Goal: Information Seeking & Learning: Compare options

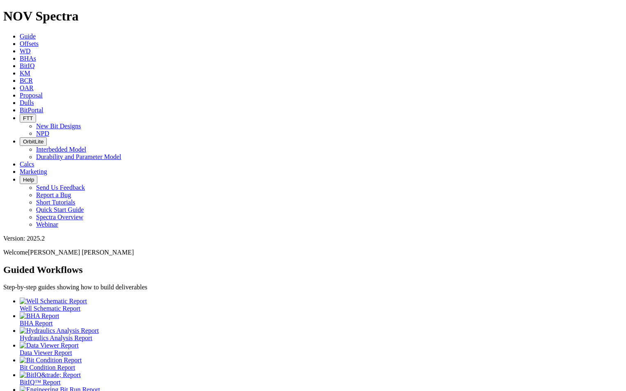
click at [39, 40] on span "Offsets" at bounding box center [29, 43] width 19 height 7
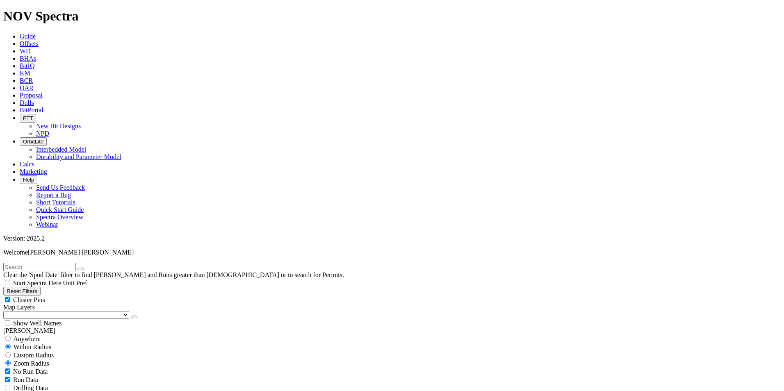
click at [29, 336] on span "Anywhere" at bounding box center [26, 339] width 27 height 7
radio input "true"
radio input "false"
click at [27, 263] on input "text" at bounding box center [39, 267] width 73 height 9
click at [26, 263] on input "A318371" at bounding box center [39, 267] width 73 height 9
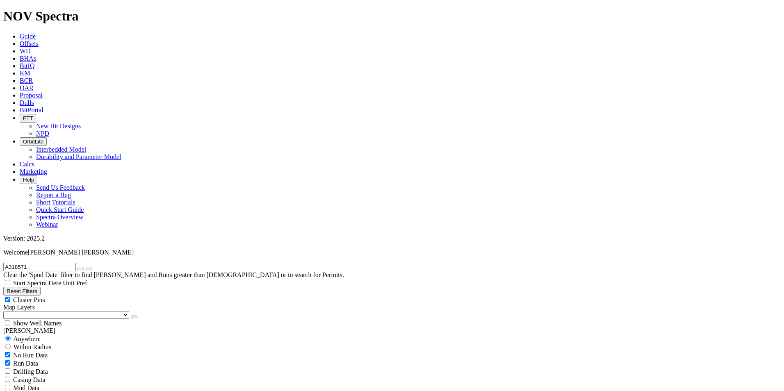
type input "A318571"
radio input "false"
radio input "true"
click at [38, 352] on span "Custom Radius" at bounding box center [34, 355] width 40 height 7
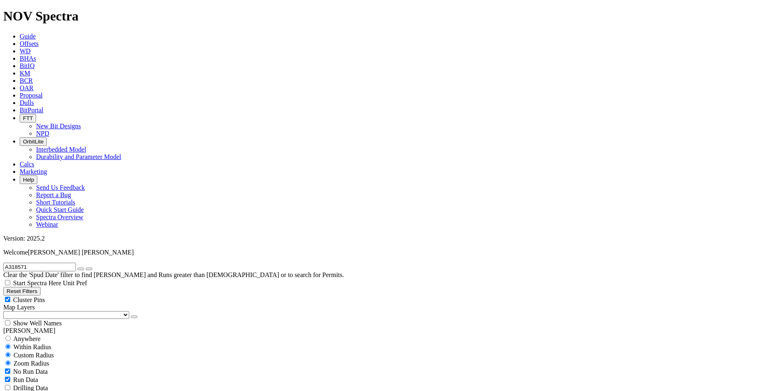
radio input "true"
radio input "false"
click at [23, 376] on button "Miles" at bounding box center [12, 380] width 19 height 9
click at [63, 368] on input "number" at bounding box center [39, 372] width 73 height 9
type input "3"
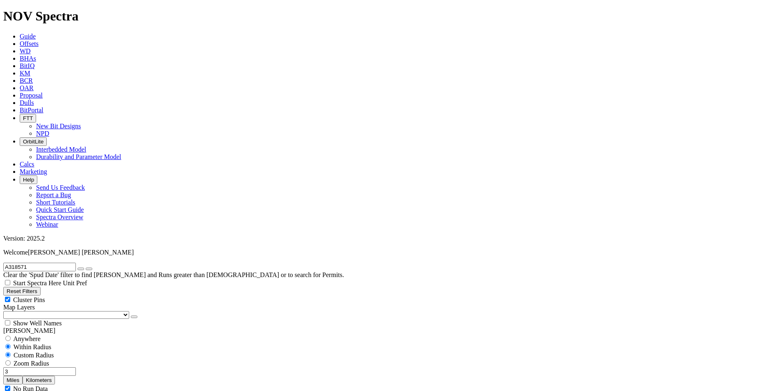
click at [81, 269] on icon "button" at bounding box center [81, 269] width 0 height 0
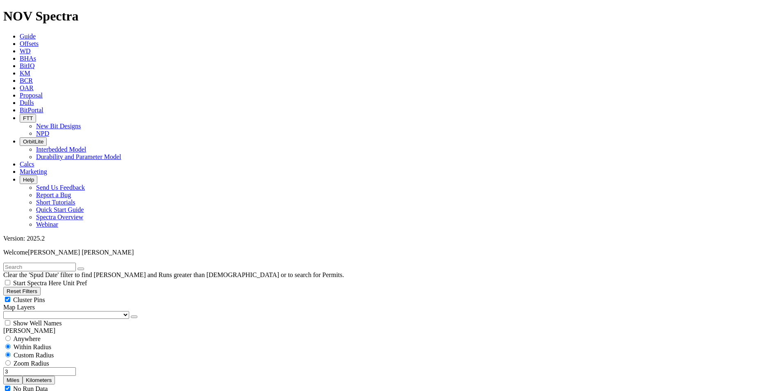
select select "9.875"
checkbox input "false"
select select "? number:9.875 ?"
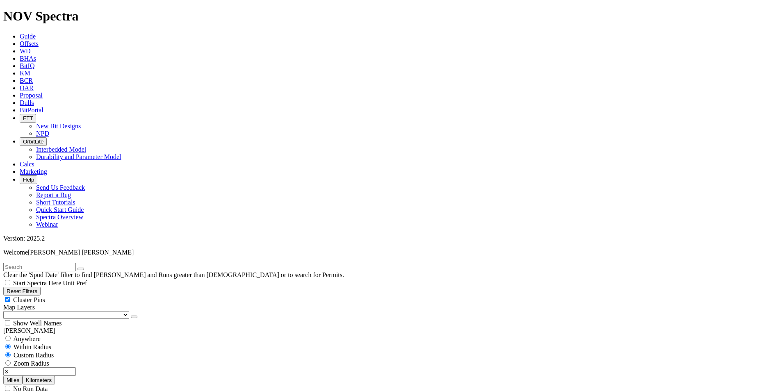
scroll to position [373, 0]
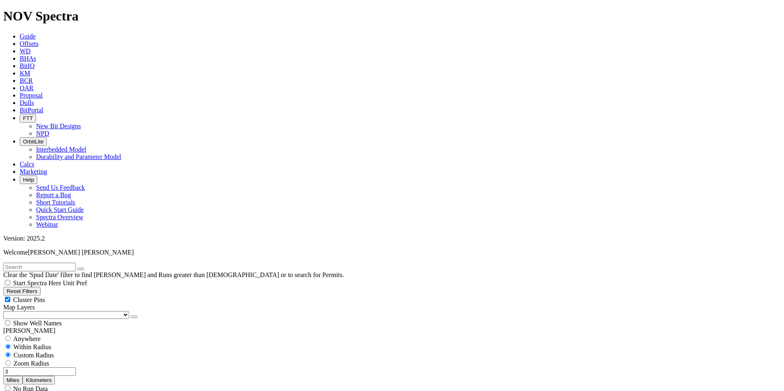
click at [64, 368] on input "3" at bounding box center [39, 372] width 73 height 9
type input "5"
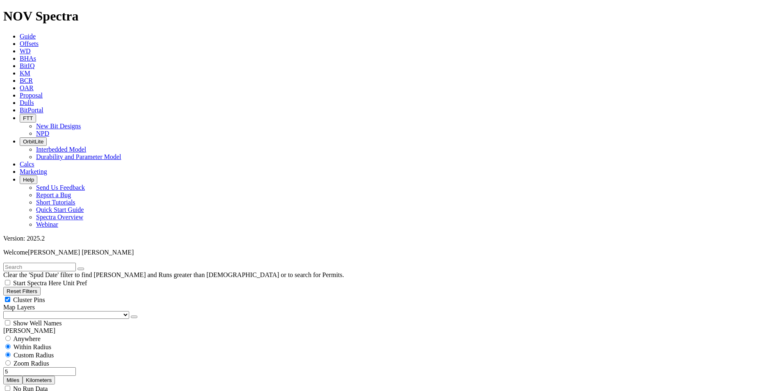
scroll to position [551, 0]
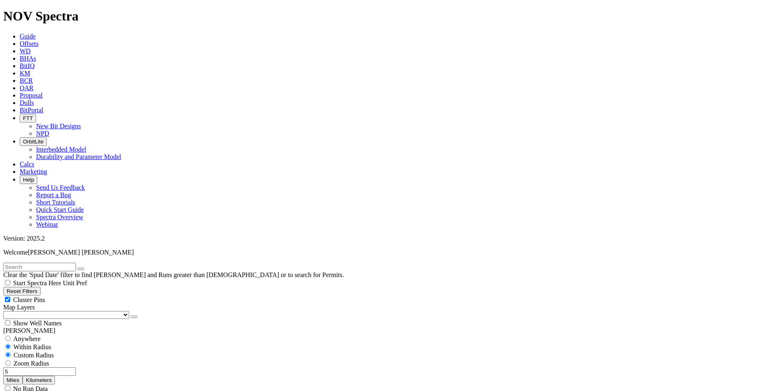
scroll to position [222, 0]
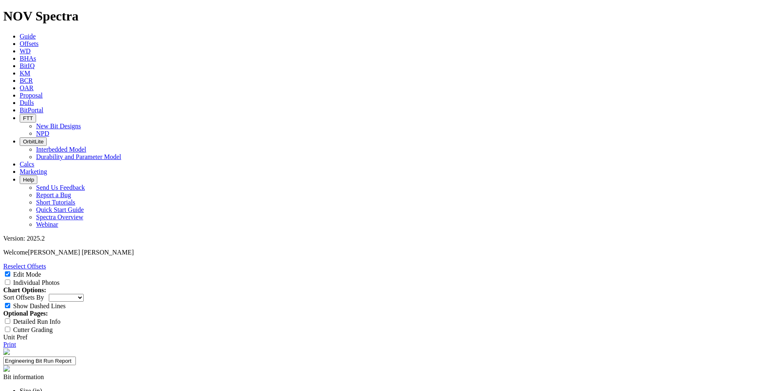
click at [84, 294] on select "Depth In Interval ROP Spud Date" at bounding box center [66, 298] width 35 height 8
select select "string:RunROP"
click at [84, 294] on select "Depth In Interval ROP Spud Date" at bounding box center [66, 298] width 35 height 8
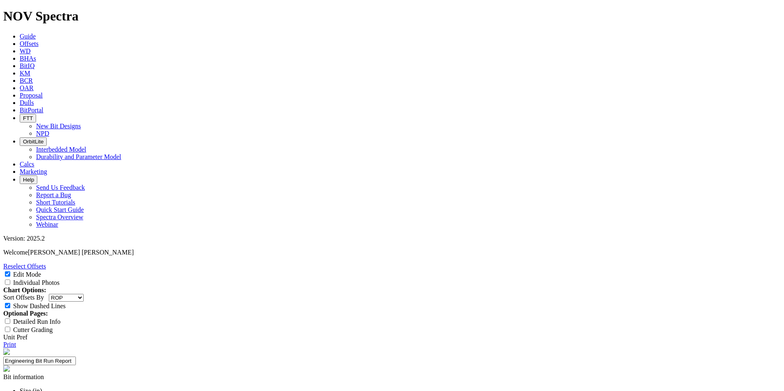
click at [626, 279] on div "Individual Photos" at bounding box center [392, 283] width 778 height 8
click at [10, 280] on input "Individual Photos" at bounding box center [7, 282] width 5 height 5
checkbox input "true"
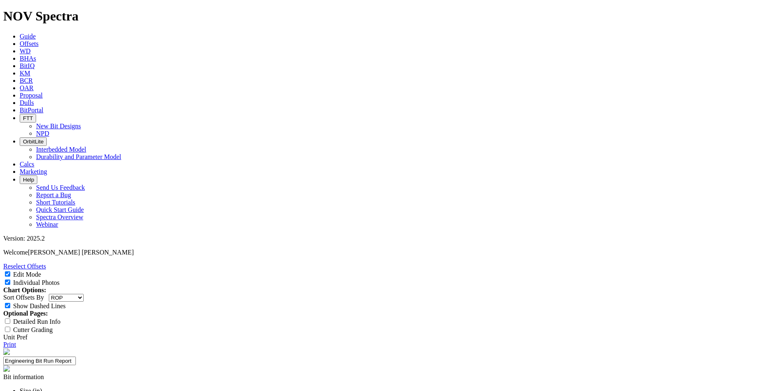
select select "New Bit Design"
type textarea "Request for a new 9.875" TKF66 aggressive design based off the TKF66-AG and AH …"
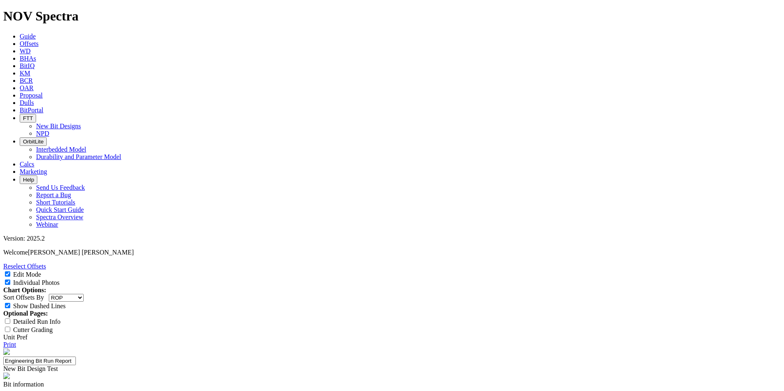
type input "24-0582"
type input "TKF66-AK1"
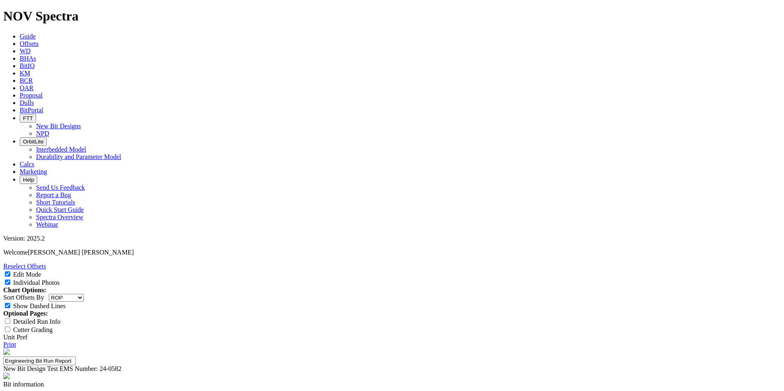
type input "Avg ROP DI < 1200'"
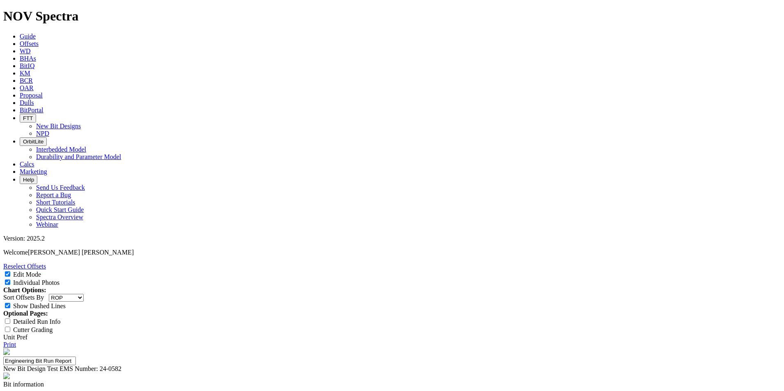
type input "202 ft/hr"
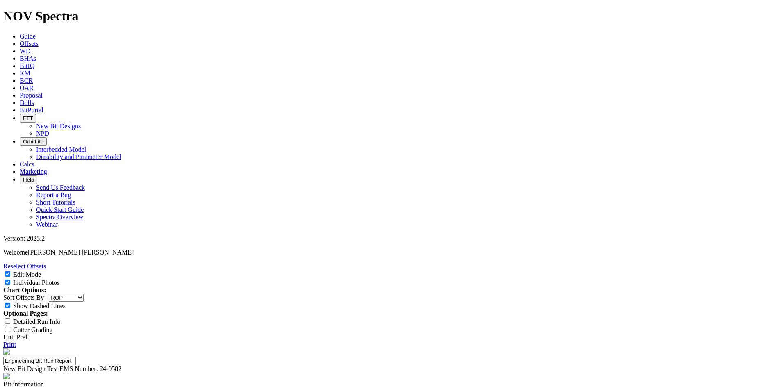
type input "Run Length"
type input "Reach TD"
type input "Dull Grade"
type input "Improve shoulder IADC to 1"
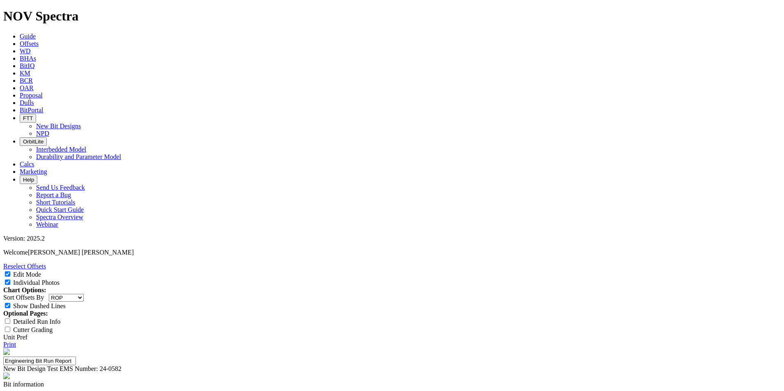
type textarea "Competitive Comparing this AK to 5 mi same operator offsets with main competito…"
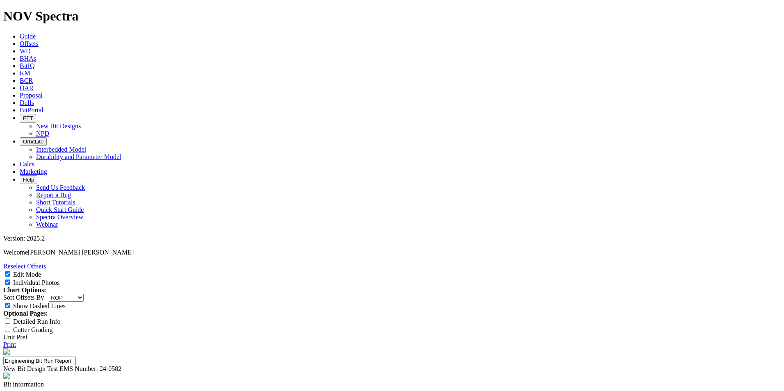
select select "number:1"
select select "number:0"
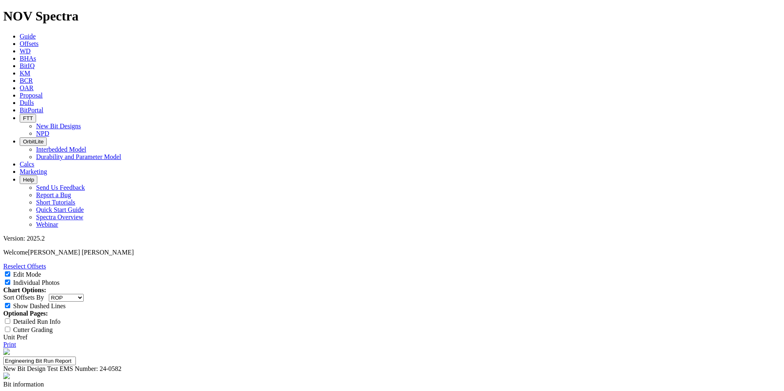
select select "number:0"
select select "string:CT"
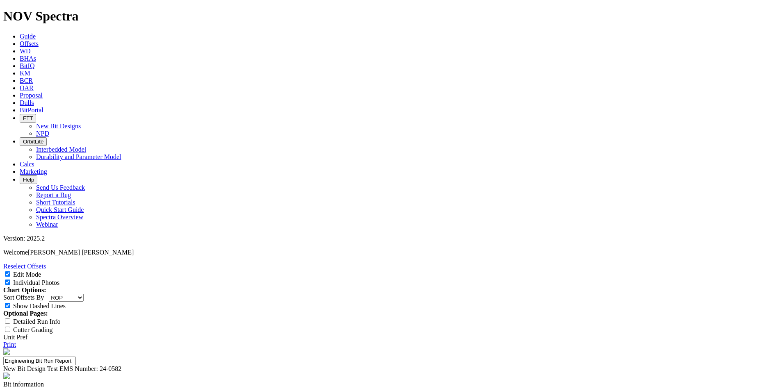
select select "string:CT"
type textarea "G"
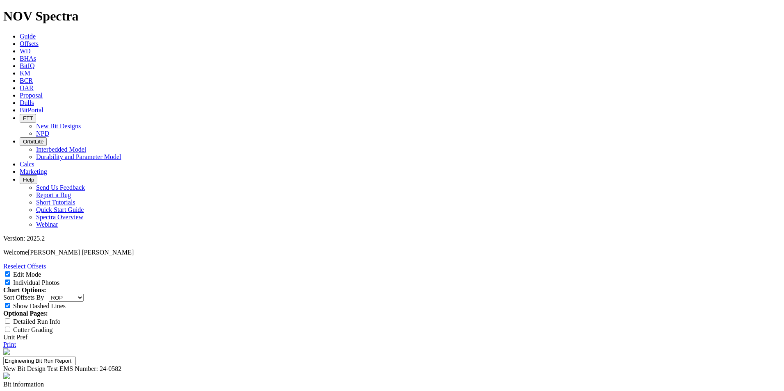
type textarea "Dull came out in great conditions with just minor wear on chamfer in shoulder a…"
click at [16, 341] on link "Print" at bounding box center [9, 344] width 13 height 7
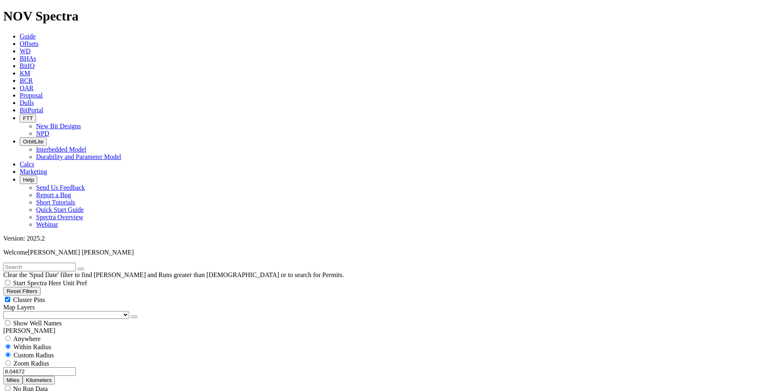
scroll to position [1166, 0]
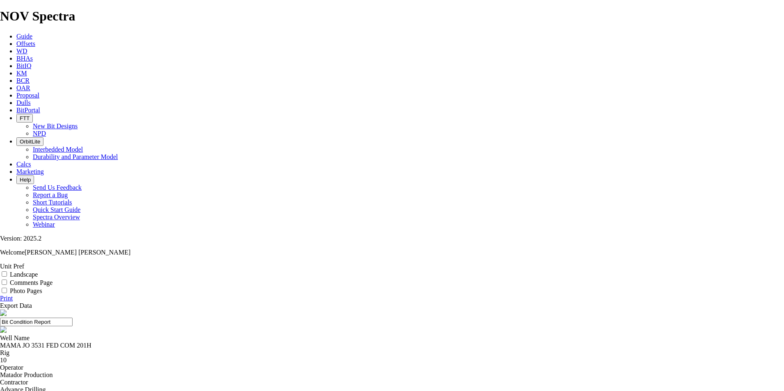
click at [7, 272] on input "Landscape" at bounding box center [4, 274] width 5 height 5
checkbox input "true"
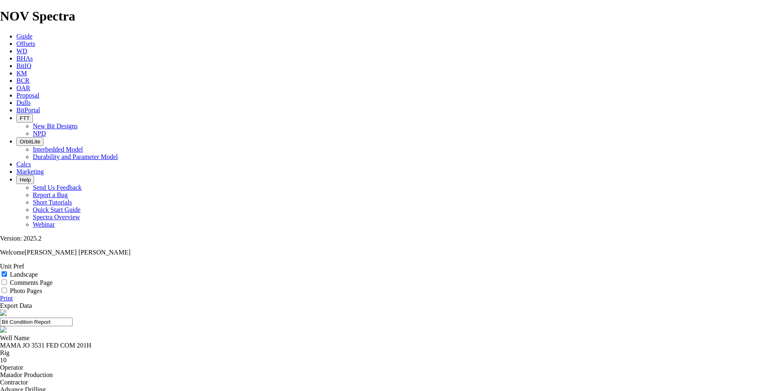
select select "number:0"
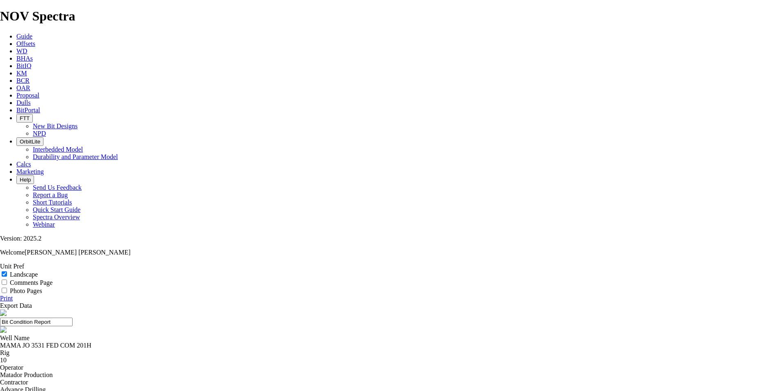
select select "number:0"
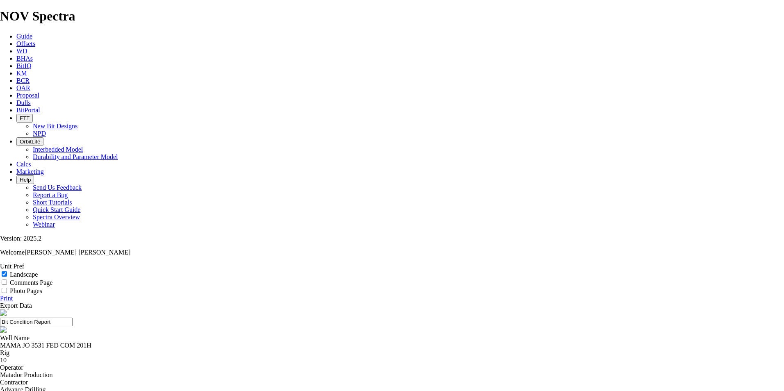
select select "string:S"
select select "string:CT"
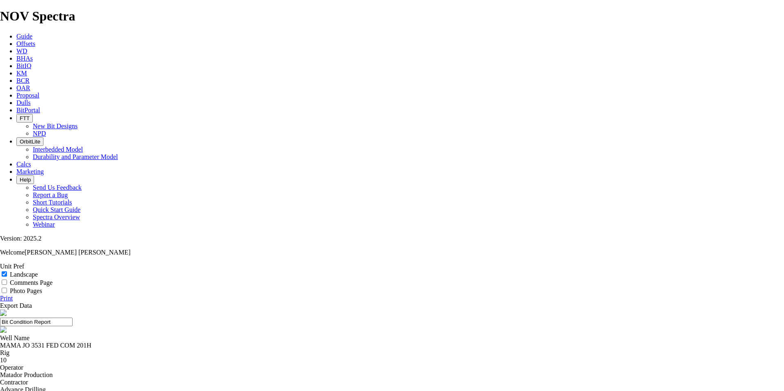
select select "string:CT"
click at [13, 295] on link "Print" at bounding box center [6, 298] width 13 height 7
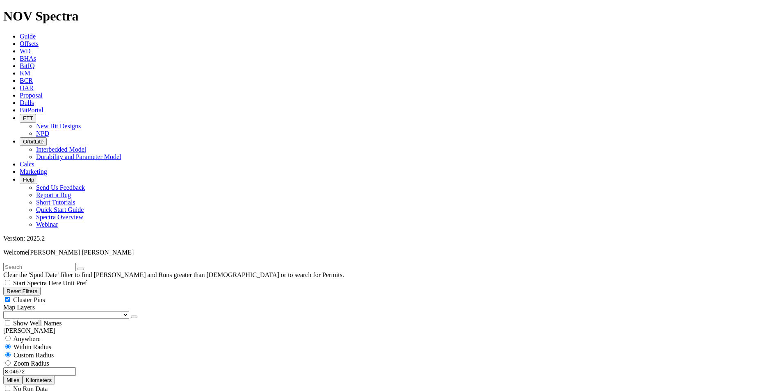
click at [75, 263] on input "text" at bounding box center [39, 267] width 73 height 9
paste input "A317875"
type input "A317875"
click at [24, 336] on span "Anywhere" at bounding box center [26, 339] width 27 height 7
radio input "true"
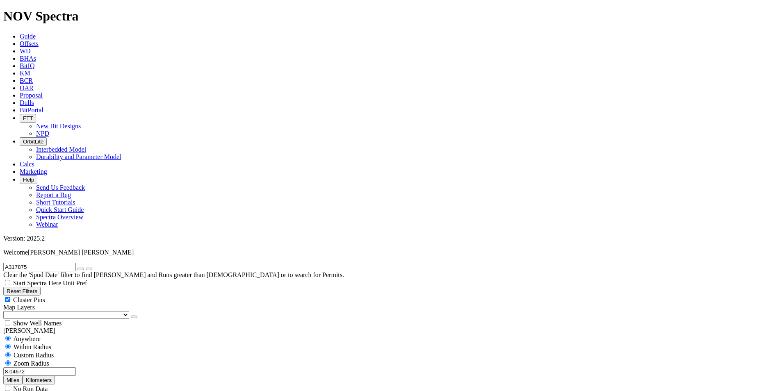
radio input "false"
click at [81, 269] on icon "button" at bounding box center [81, 269] width 0 height 0
radio input "false"
radio input "true"
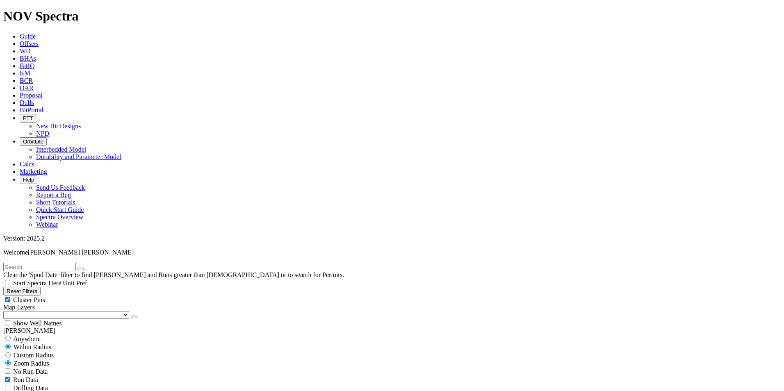
click at [37, 352] on span "Custom Radius" at bounding box center [34, 355] width 40 height 7
radio input "true"
radio input "false"
click at [23, 376] on button "Miles" at bounding box center [12, 380] width 19 height 9
click at [62, 368] on input "number" at bounding box center [39, 372] width 73 height 9
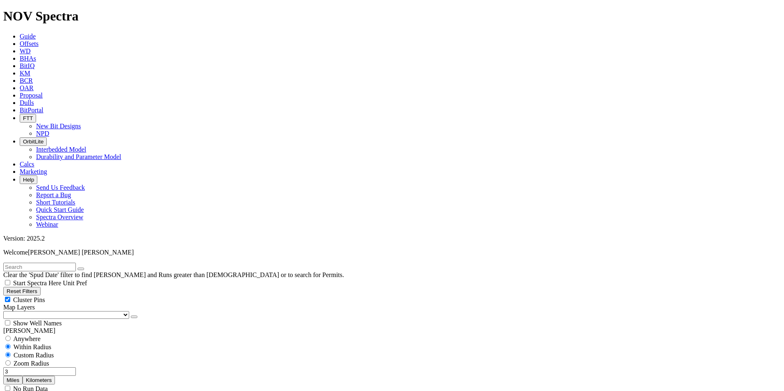
type input "3"
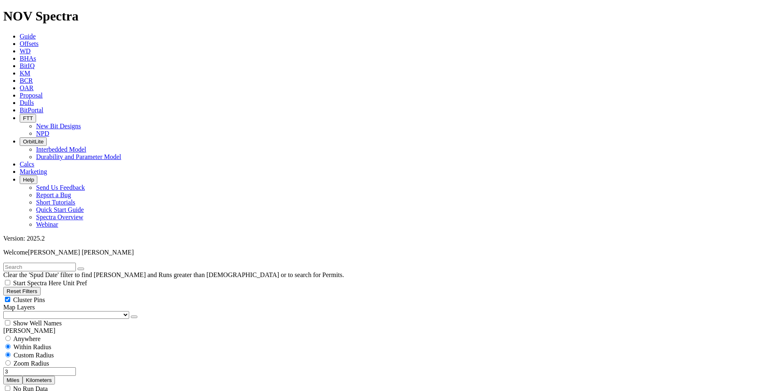
type input "[DATE]"
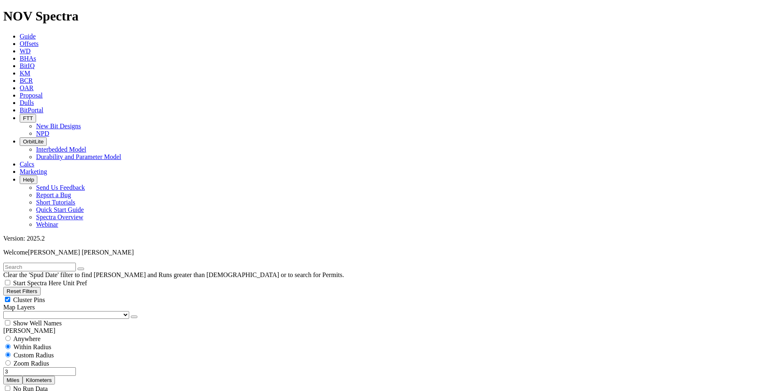
scroll to position [264, 0]
click at [55, 263] on input "text" at bounding box center [39, 267] width 73 height 9
paste input "A316268"
type input "A316268"
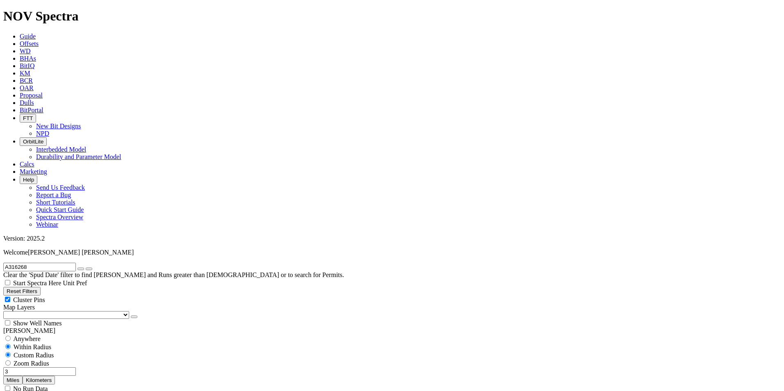
click at [30, 336] on span "Anywhere" at bounding box center [26, 339] width 27 height 7
radio input "true"
radio input "false"
click at [89, 269] on icon "submit" at bounding box center [89, 269] width 0 height 0
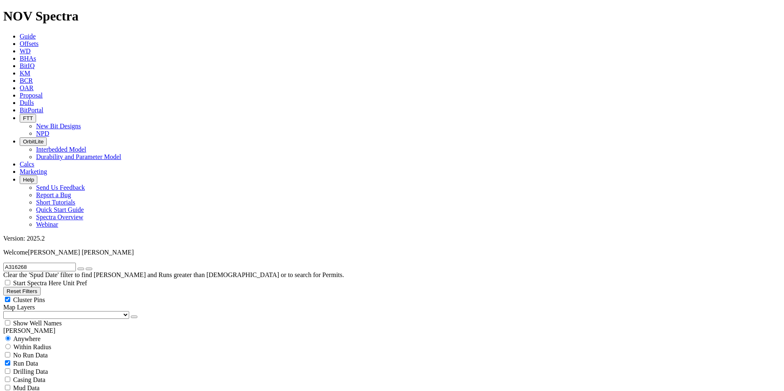
select select
click at [48, 263] on input "A316268" at bounding box center [39, 267] width 73 height 9
click at [81, 269] on icon "button" at bounding box center [81, 269] width 0 height 0
radio input "false"
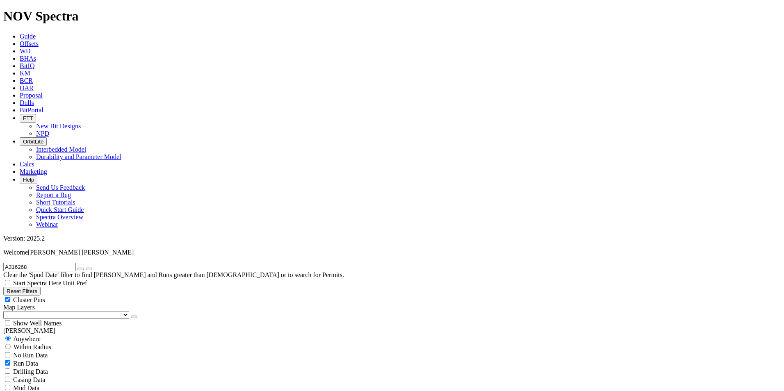
radio input "true"
click at [68, 263] on input "text" at bounding box center [39, 267] width 73 height 9
paste input "A317590"
type input "A317590"
click at [33, 336] on span "Anywhere" at bounding box center [26, 339] width 27 height 7
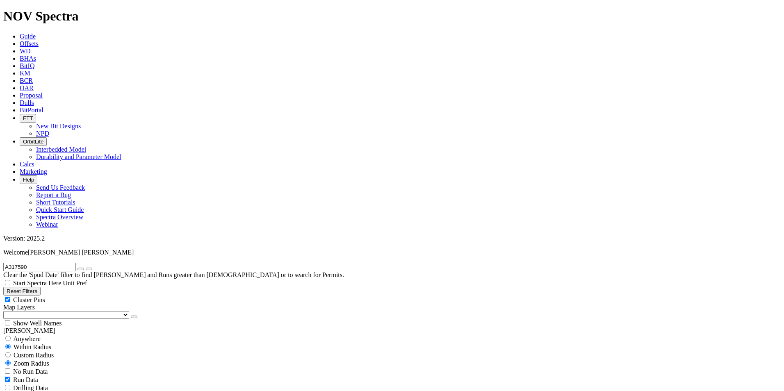
radio input "true"
radio input "false"
click at [81, 269] on icon "button" at bounding box center [81, 269] width 0 height 0
radio input "false"
radio input "true"
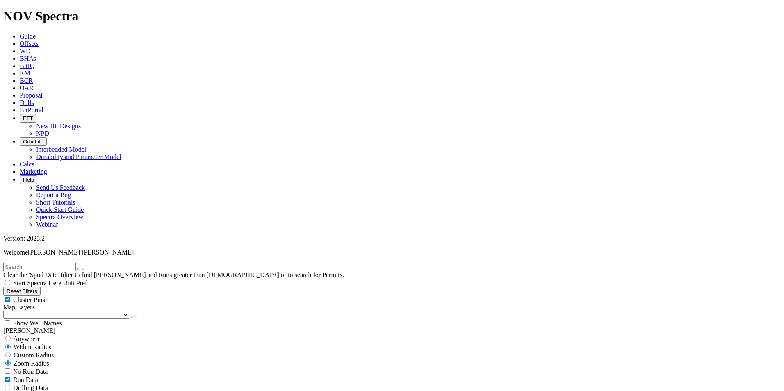
click at [59, 263] on input "text" at bounding box center [39, 267] width 73 height 9
paste input "A314480"
type input "A314480"
click at [23, 336] on span "Anywhere" at bounding box center [26, 339] width 27 height 7
radio input "true"
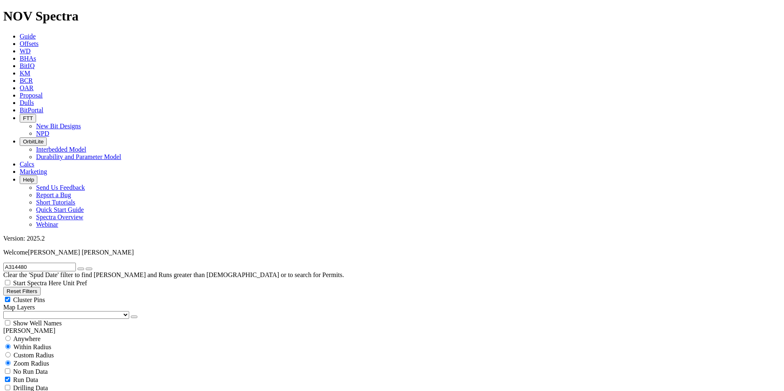
radio input "false"
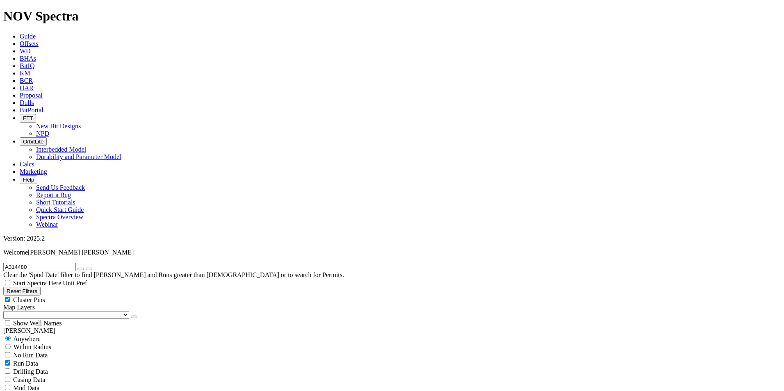
click at [84, 268] on button "button" at bounding box center [81, 269] width 7 height 2
radio input "false"
radio input "true"
click at [34, 352] on span "Custom Radius" at bounding box center [34, 355] width 40 height 7
radio input "true"
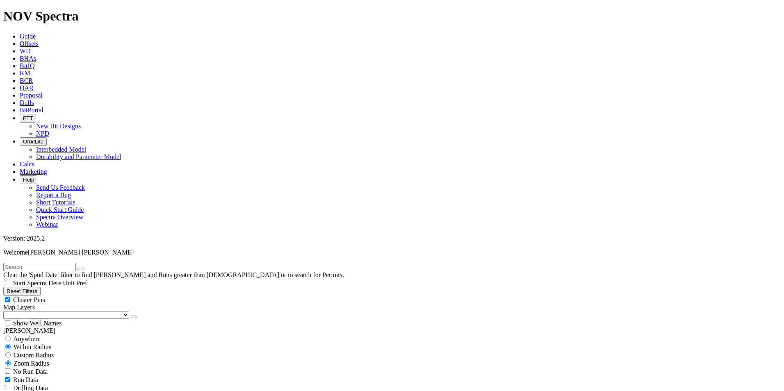
radio input "false"
click at [23, 376] on button "Miles" at bounding box center [12, 380] width 19 height 9
click at [60, 368] on input "number" at bounding box center [39, 372] width 73 height 9
type input "2"
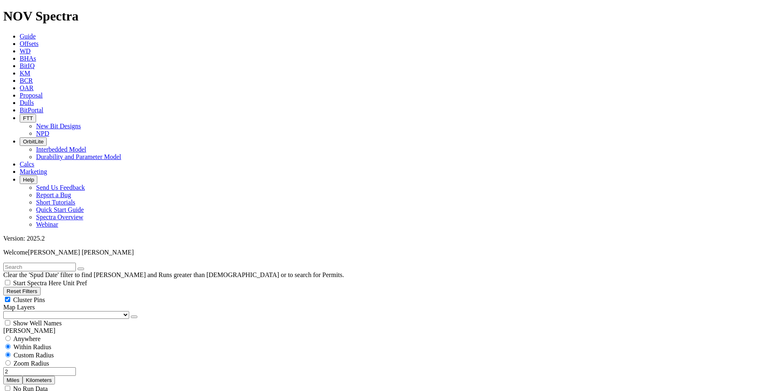
scroll to position [164, 0]
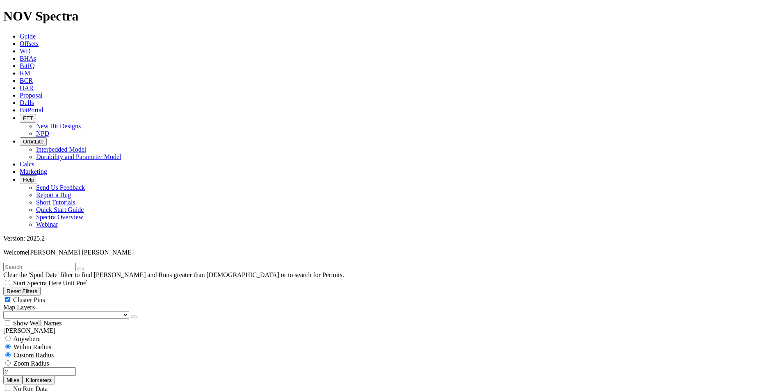
click at [54, 263] on input "text" at bounding box center [39, 267] width 73 height 9
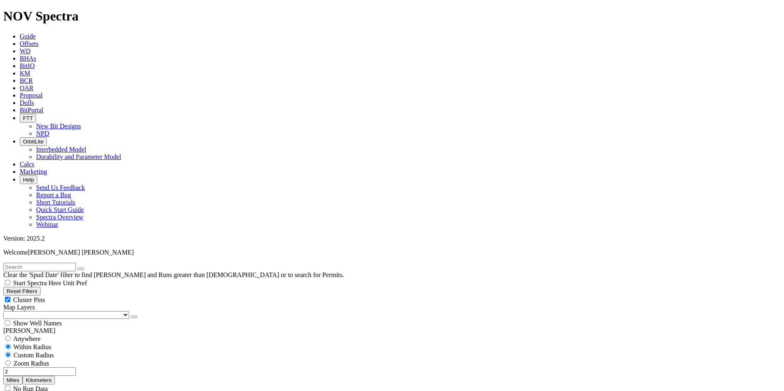
click at [42, 263] on input "text" at bounding box center [39, 267] width 73 height 9
paste input "F317190"
type input "F317190"
click at [25, 336] on span "Anywhere" at bounding box center [26, 339] width 27 height 7
radio input "true"
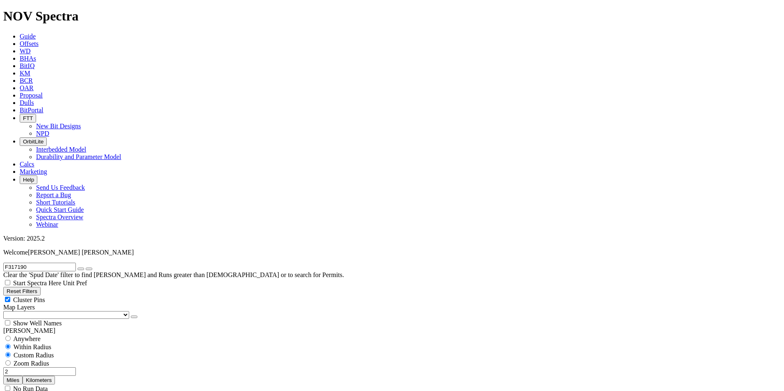
radio input "false"
click at [92, 268] on button "submit" at bounding box center [89, 269] width 7 height 2
select select
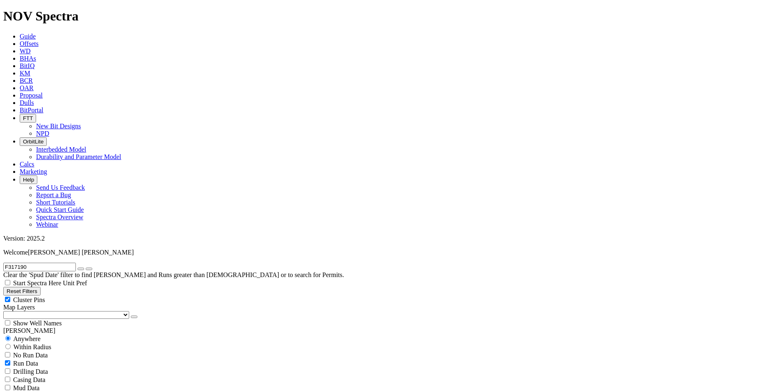
click at [81, 269] on icon "button" at bounding box center [81, 269] width 0 height 0
radio input "false"
radio input "true"
click at [34, 352] on span "Custom Radius" at bounding box center [34, 355] width 40 height 7
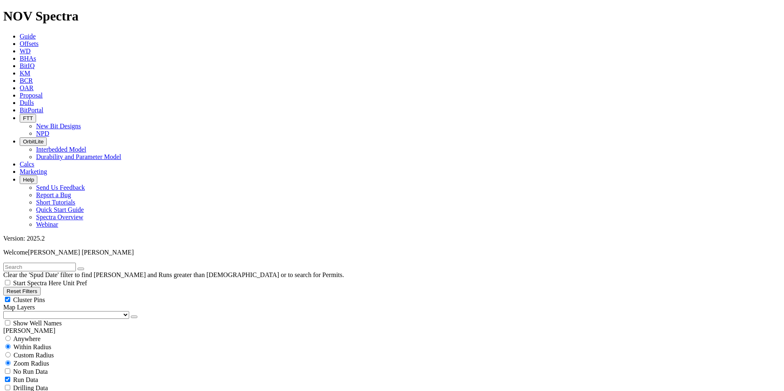
radio input "true"
radio input "false"
click at [23, 376] on button "Miles" at bounding box center [12, 380] width 19 height 9
click at [63, 368] on input "number" at bounding box center [39, 372] width 73 height 9
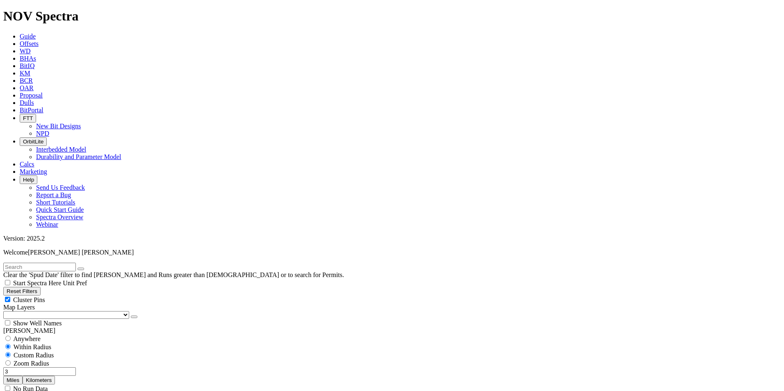
drag, startPoint x: 68, startPoint y: 155, endPoint x: 46, endPoint y: 158, distance: 21.9
click at [46, 368] on input "3" at bounding box center [39, 372] width 73 height 9
type input "5"
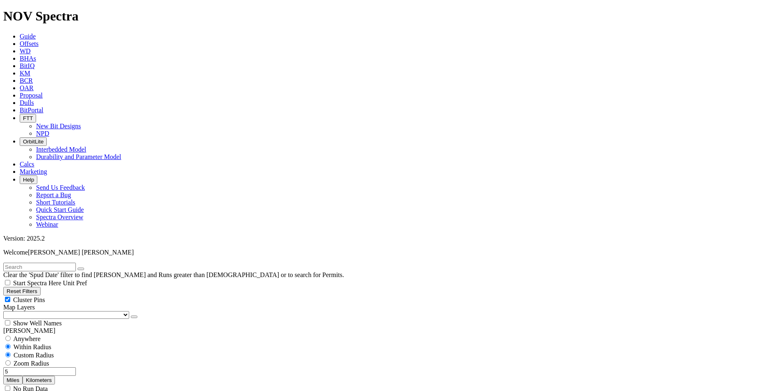
drag, startPoint x: 40, startPoint y: 42, endPoint x: 37, endPoint y: 35, distance: 7.7
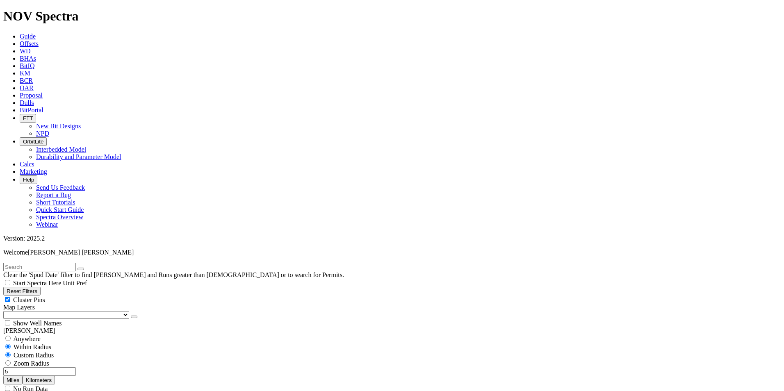
click at [40, 263] on input "text" at bounding box center [39, 267] width 73 height 9
paste input "A316267"
type input "A316267"
click at [92, 268] on button "submit" at bounding box center [89, 269] width 7 height 2
click at [18, 336] on span "Anywhere" at bounding box center [26, 339] width 27 height 7
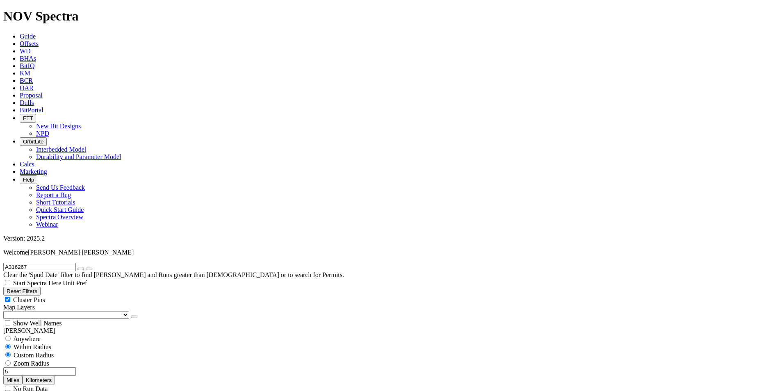
radio input "true"
radio input "false"
click at [92, 268] on button "submit" at bounding box center [89, 269] width 7 height 2
select select
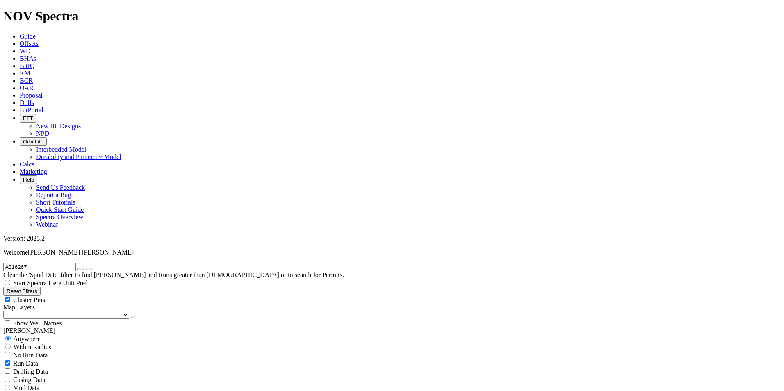
click at [92, 268] on button "submit" at bounding box center [89, 269] width 7 height 2
radio input "false"
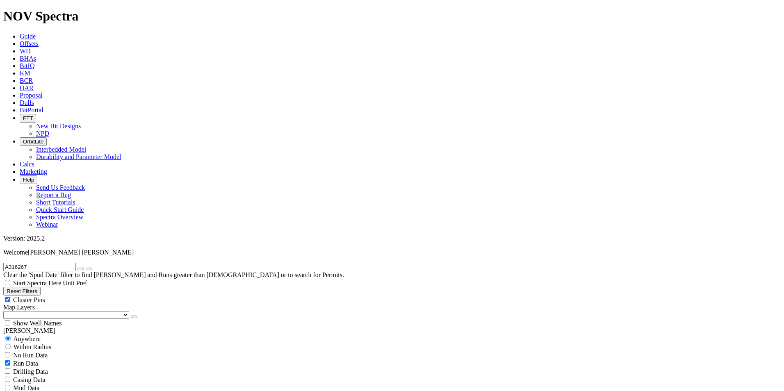
radio input "true"
click at [46, 351] on div "Custom Radius" at bounding box center [392, 355] width 778 height 8
radio input "true"
radio input "false"
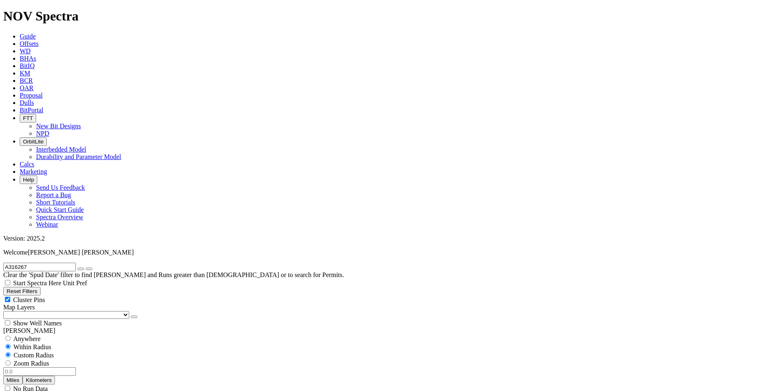
click at [23, 376] on button "Miles" at bounding box center [12, 380] width 19 height 9
click at [65, 368] on input "number" at bounding box center [39, 372] width 73 height 9
drag, startPoint x: 67, startPoint y: 158, endPoint x: 59, endPoint y: 158, distance: 7.8
click at [59, 368] on input "3" at bounding box center [39, 372] width 73 height 9
type input "5"
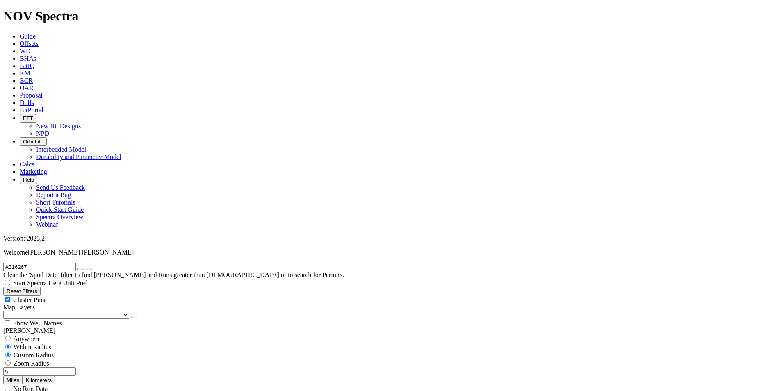
click at [81, 269] on icon "button" at bounding box center [81, 269] width 0 height 0
click at [64, 368] on input "5" at bounding box center [39, 372] width 73 height 9
drag, startPoint x: 68, startPoint y: 158, endPoint x: 61, endPoint y: 159, distance: 6.6
click at [61, 368] on input "5" at bounding box center [39, 372] width 73 height 9
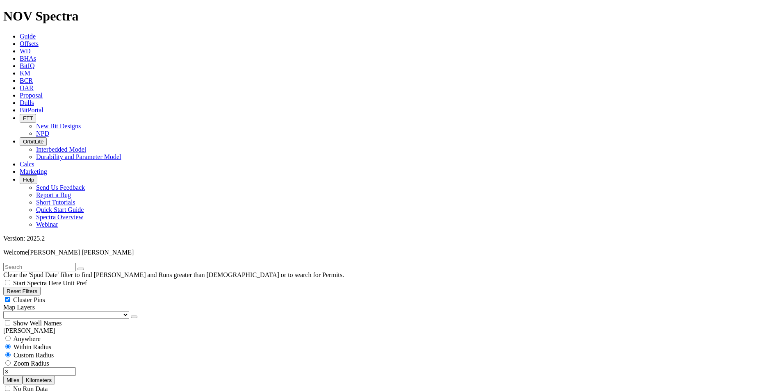
click at [62, 368] on input "3" at bounding box center [39, 372] width 73 height 9
drag, startPoint x: 61, startPoint y: 159, endPoint x: 71, endPoint y: 158, distance: 10.7
click at [71, 368] on div "3 Miles Kilometers" at bounding box center [392, 376] width 778 height 17
type input "5"
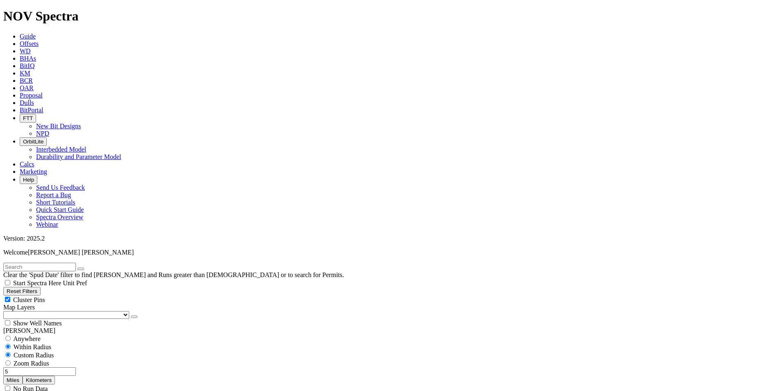
click at [36, 33] on link "Guide" at bounding box center [28, 36] width 16 height 7
